Goal: Browse casually: Explore the website without a specific task or goal

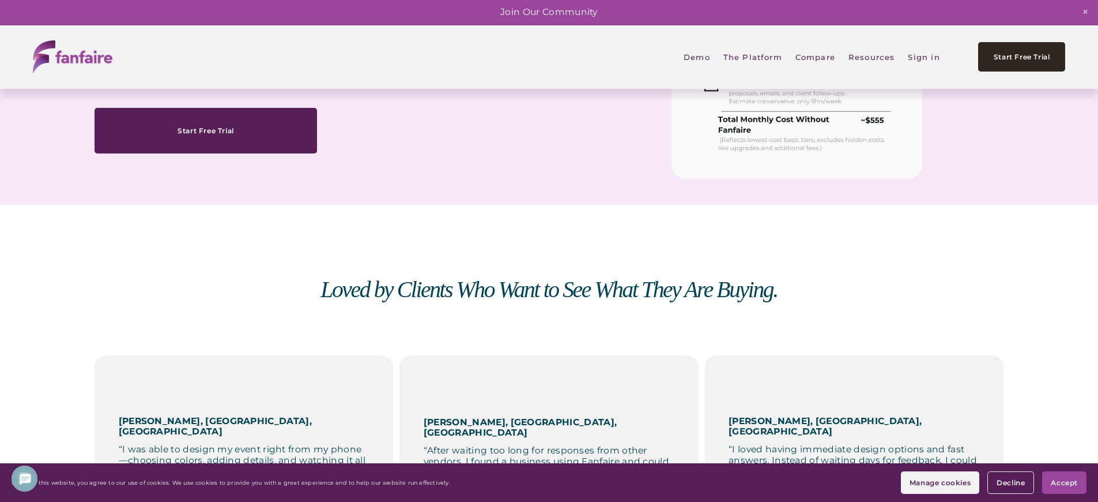
scroll to position [0, 0]
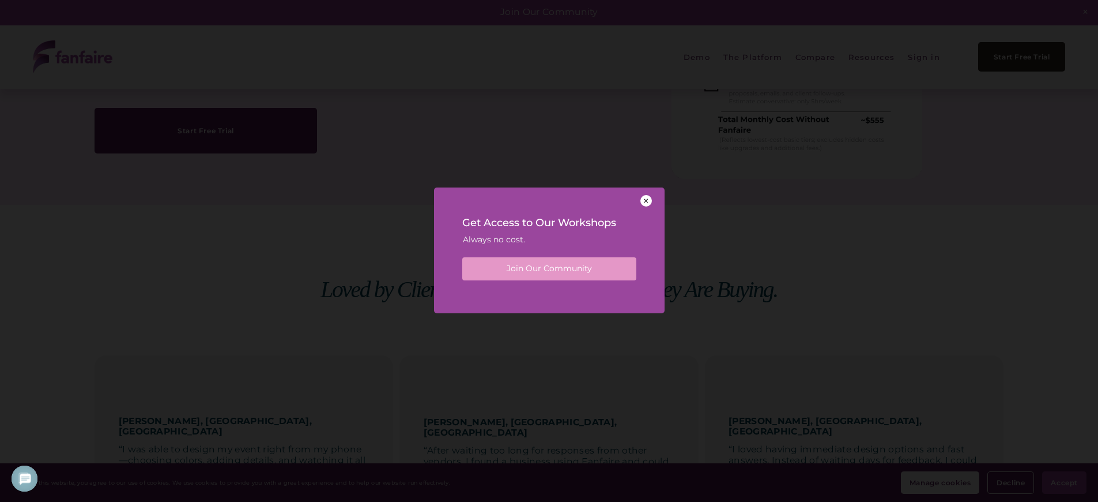
click at [549, 293] on div "Get Access to Our Workshops Always no cost. Join Our Community" at bounding box center [549, 246] width 231 height 118
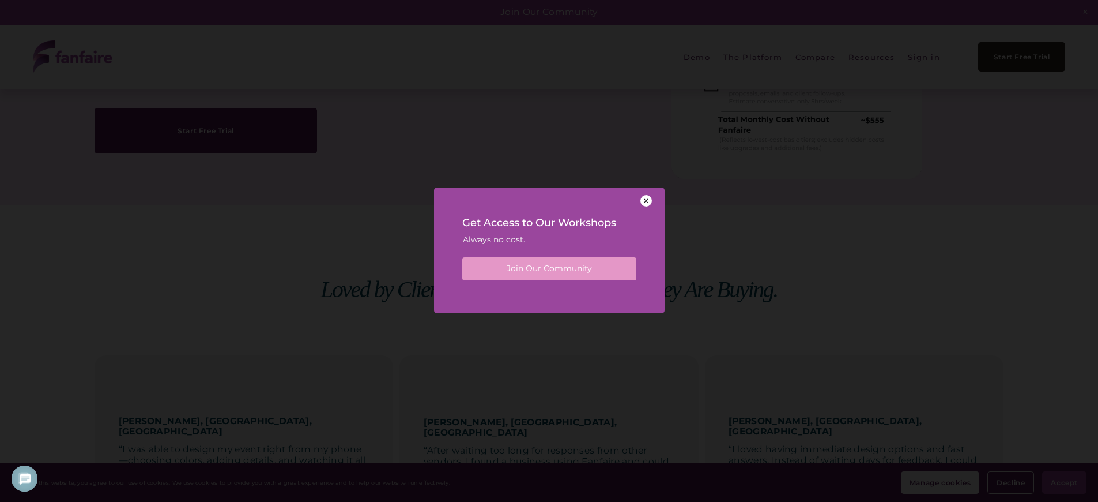
click at [549, 293] on div "Get Access to Our Workshops Always no cost. Join Our Community" at bounding box center [549, 246] width 231 height 118
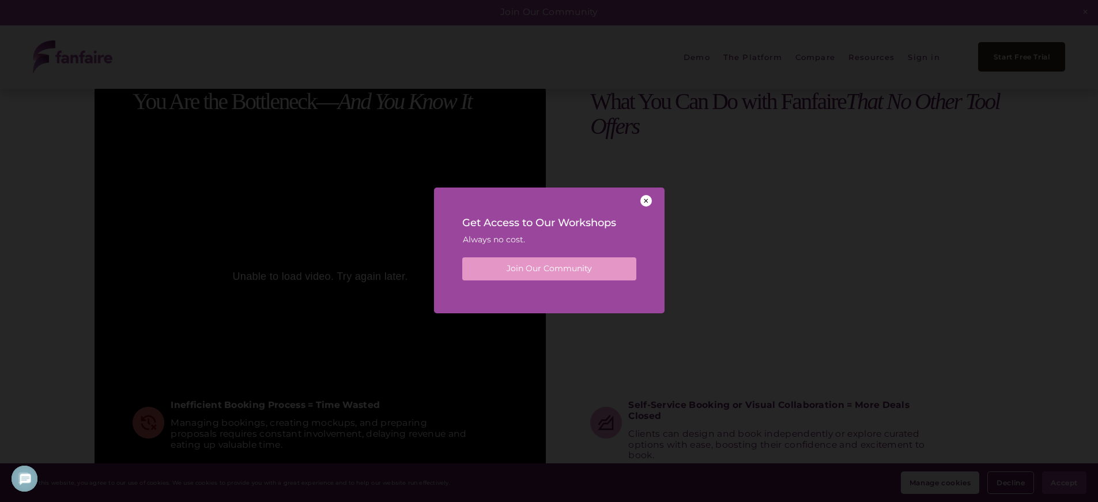
click at [549, 293] on div "Get Access to Our Workshops Always no cost. Join Our Community" at bounding box center [549, 246] width 231 height 118
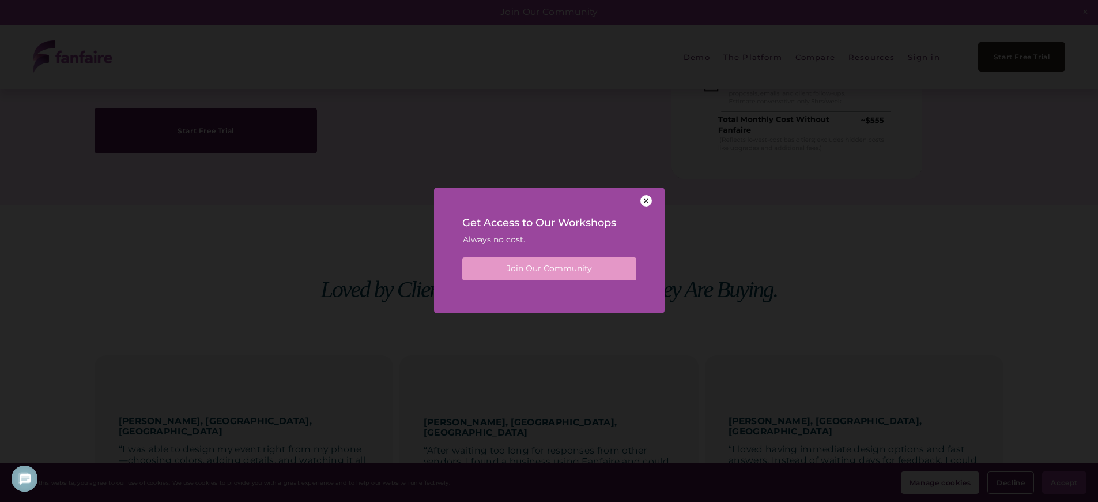
click at [549, 293] on div "Get Access to Our Workshops Always no cost. Join Our Community" at bounding box center [549, 246] width 231 height 118
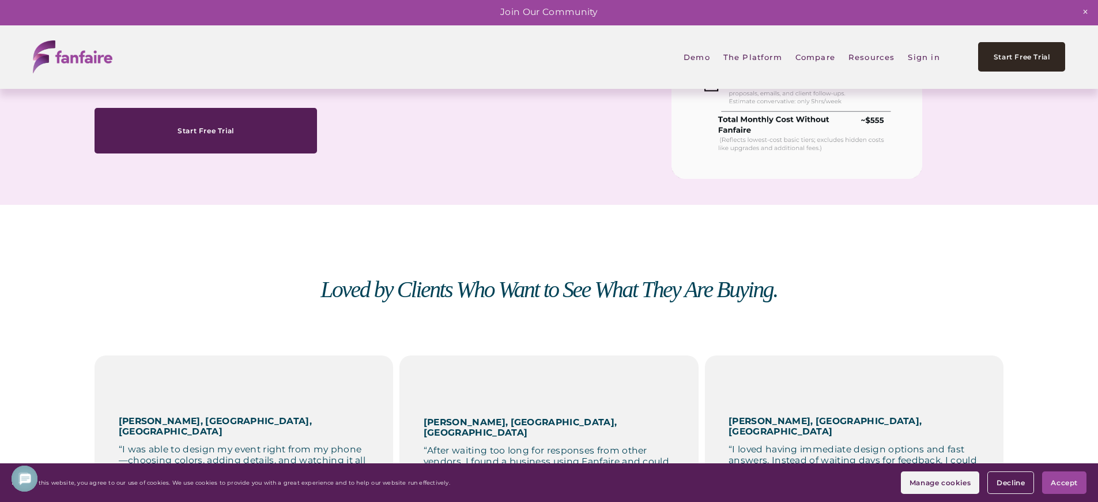
click at [549, 293] on em "Loved by Clients Who Want to See What They Are Buying." at bounding box center [549, 289] width 457 height 25
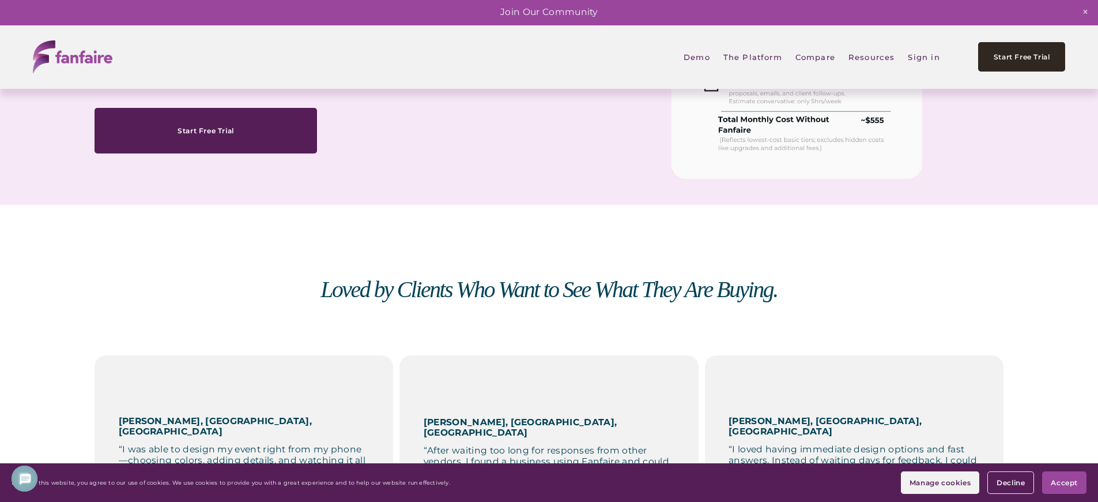
click at [549, 293] on em "Loved by Clients Who Want to See What They Are Buying." at bounding box center [549, 289] width 457 height 25
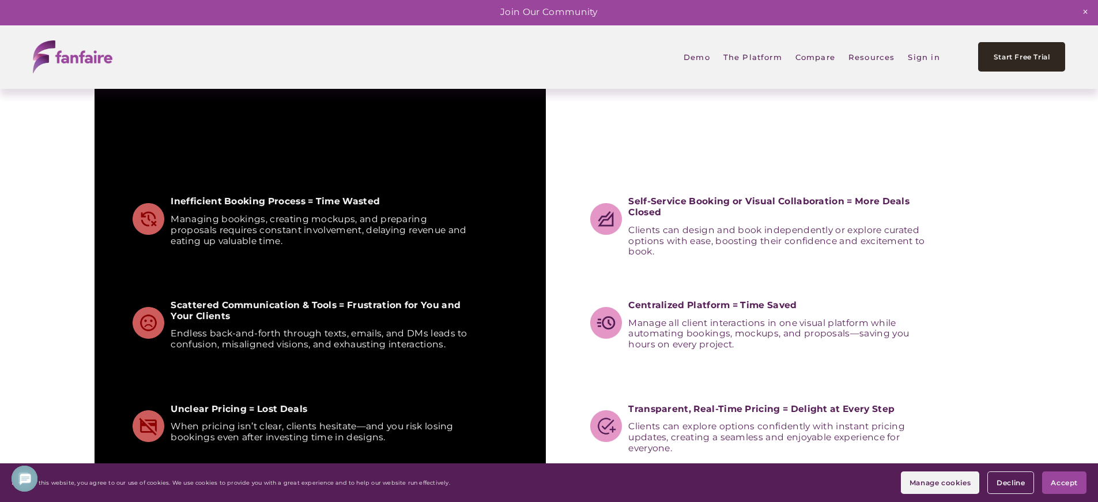
scroll to position [1225, 0]
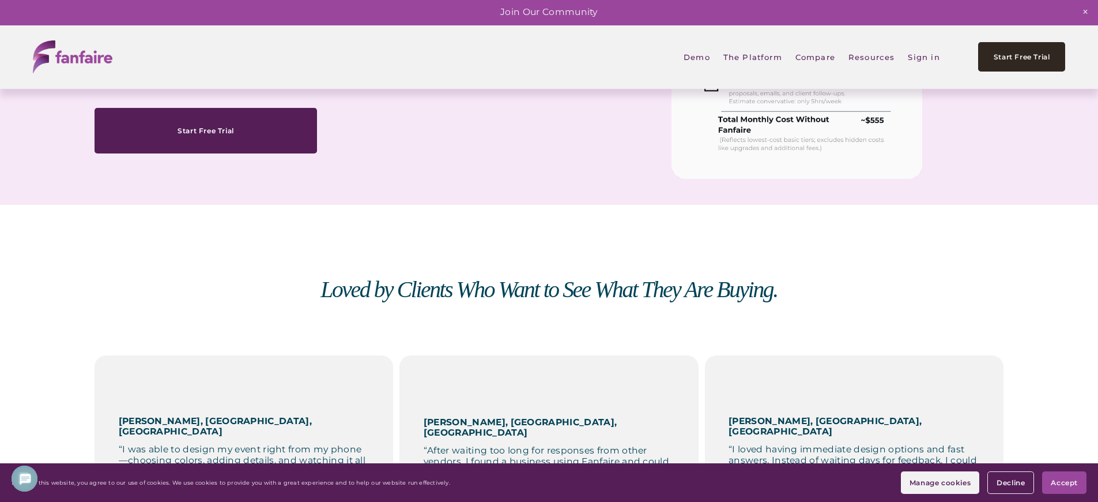
click at [549, 293] on em "Loved by Clients Who Want to See What They Are Buying." at bounding box center [549, 289] width 457 height 25
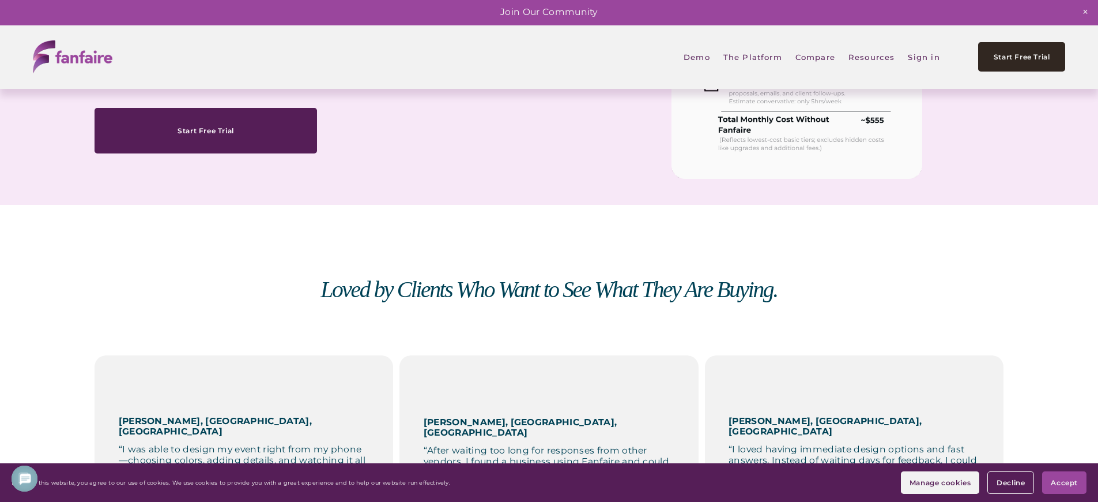
click at [549, 293] on em "Loved by Clients Who Want to See What They Are Buying." at bounding box center [549, 289] width 457 height 25
